Goal: Transaction & Acquisition: Book appointment/travel/reservation

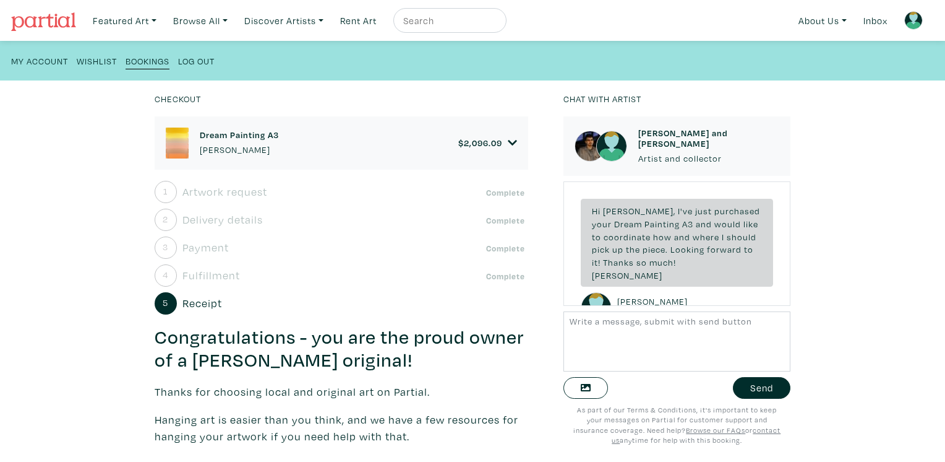
click at [465, 148] on div "Dream Painting A3 [PERSON_NAME] $ 2,096.09" at bounding box center [342, 142] width 352 height 31
click at [199, 304] on span "Receipt" at bounding box center [203, 303] width 40 height 17
click at [167, 305] on span "5" at bounding box center [166, 303] width 22 height 22
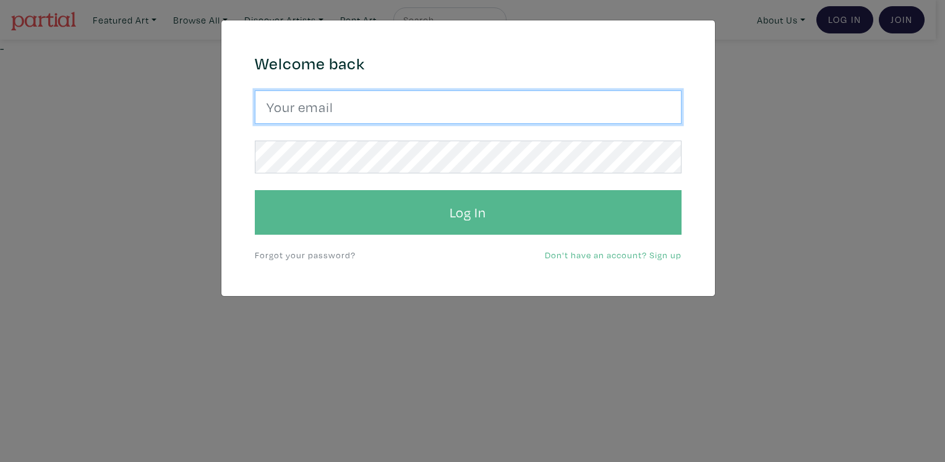
type input "[PERSON_NAME][EMAIL_ADDRESS][DOMAIN_NAME]"
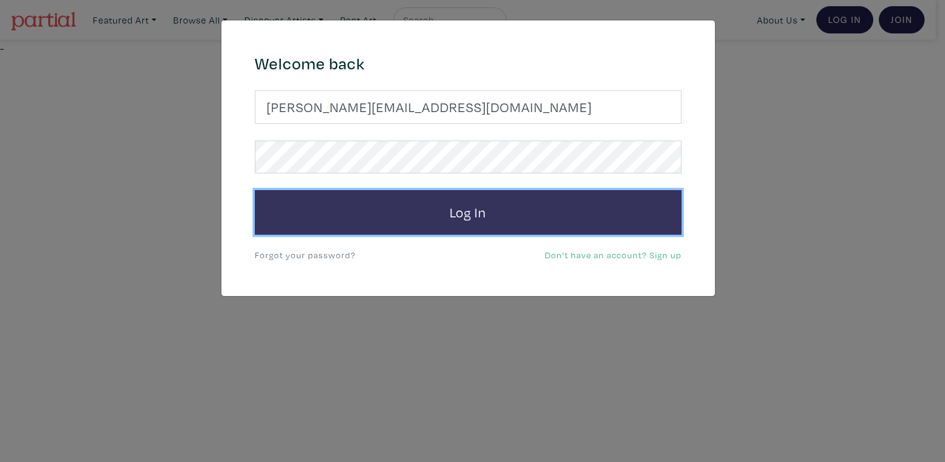
click at [502, 224] on button "Log In" at bounding box center [468, 212] width 427 height 45
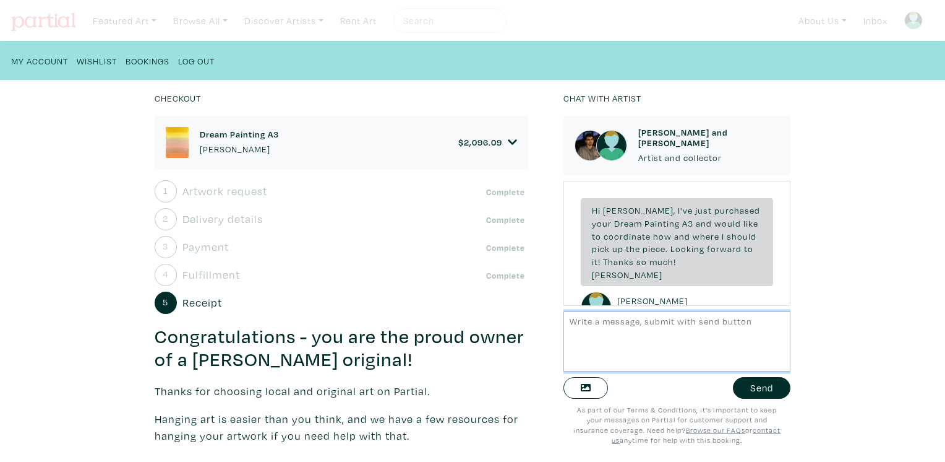
scroll to position [2364, 0]
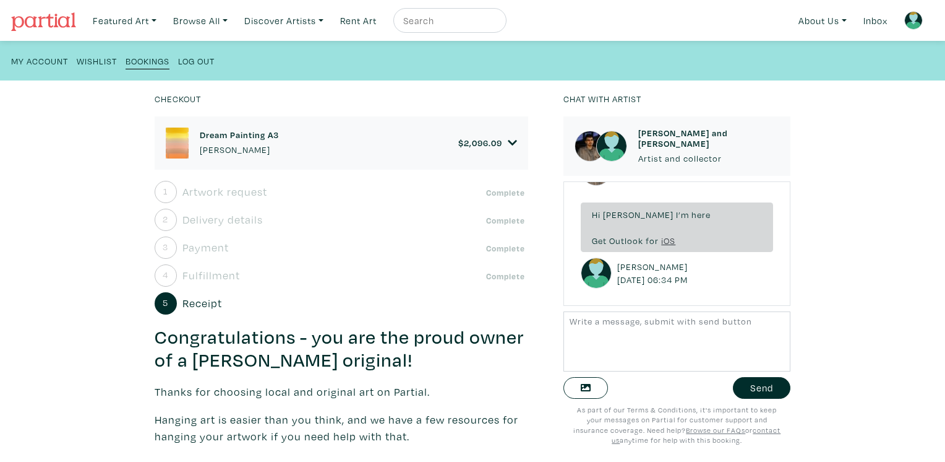
click at [186, 308] on span "Receipt" at bounding box center [203, 303] width 40 height 17
click at [173, 306] on span "5" at bounding box center [166, 303] width 22 height 22
click at [168, 304] on span "5" at bounding box center [166, 303] width 22 height 22
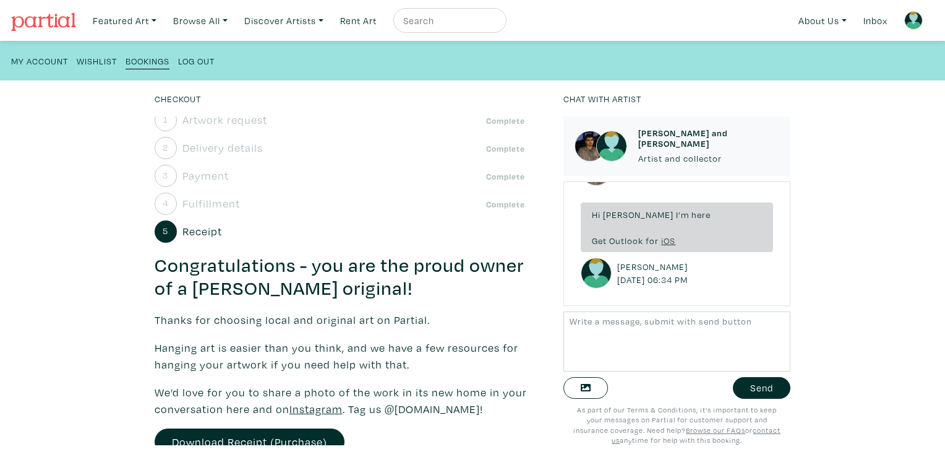
scroll to position [0, 0]
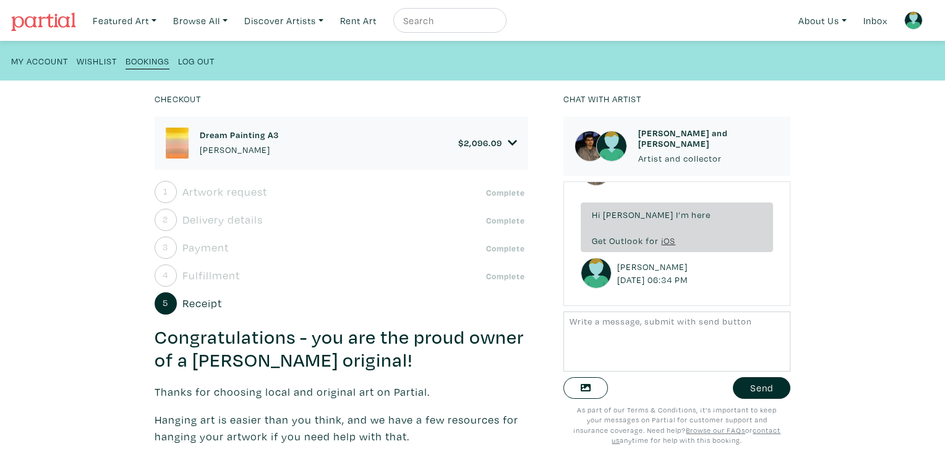
click at [244, 141] on link "Dream Painting A3 Kyle Yip" at bounding box center [239, 142] width 79 height 27
